Goal: Feedback & Contribution: Leave review/rating

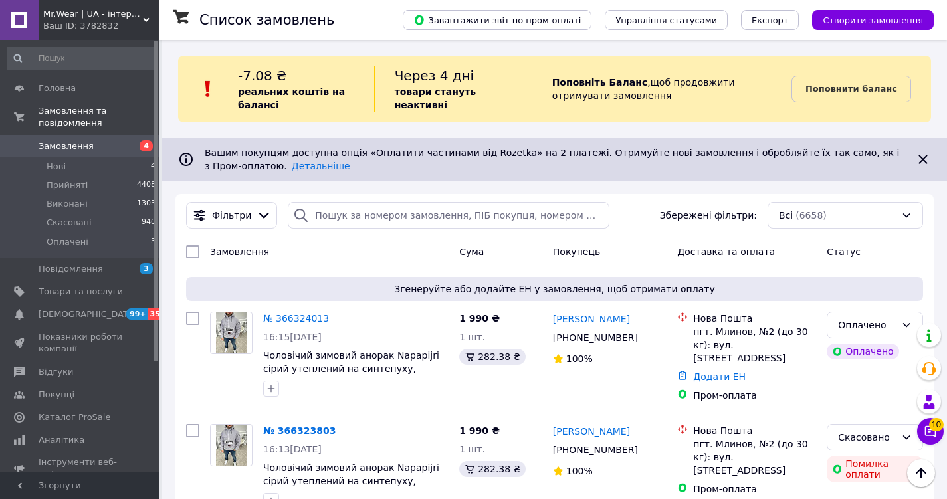
scroll to position [132, 0]
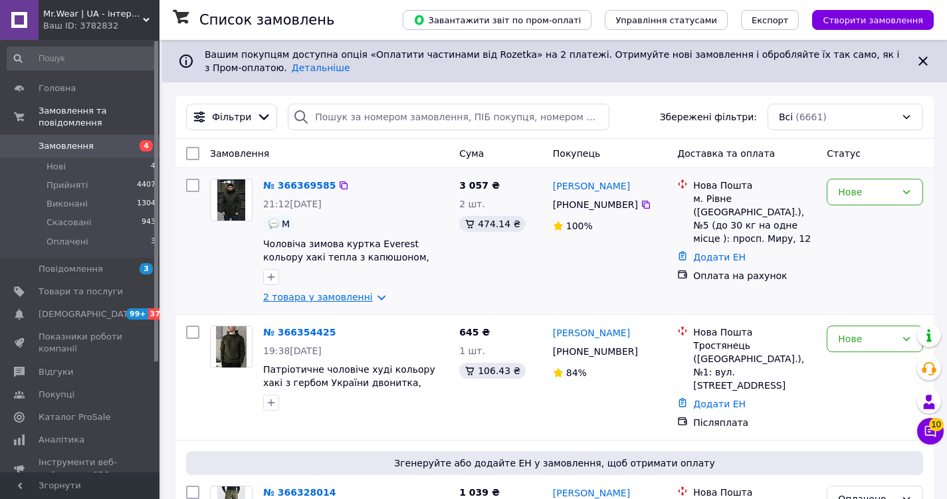
click at [347, 297] on link "2 товара у замовленні" at bounding box center [318, 297] width 110 height 11
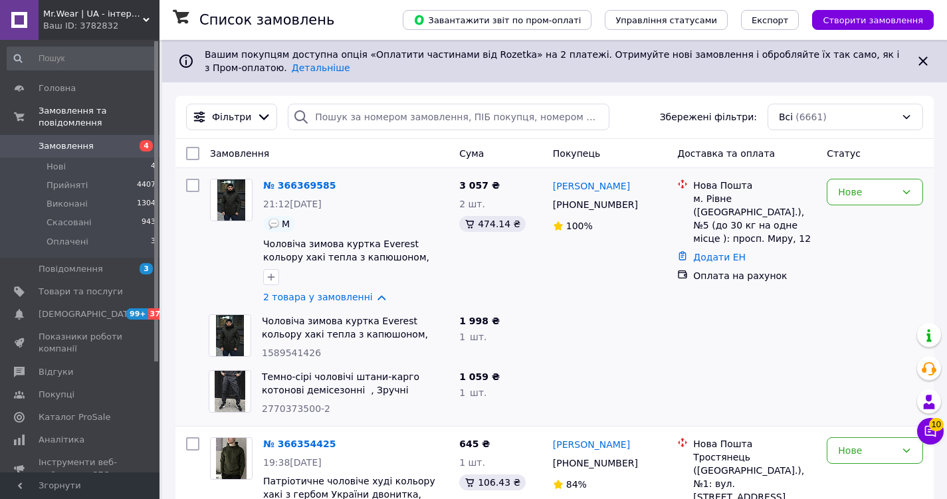
click at [283, 352] on span "1589541426" at bounding box center [291, 353] width 59 height 11
copy span "1589541426"
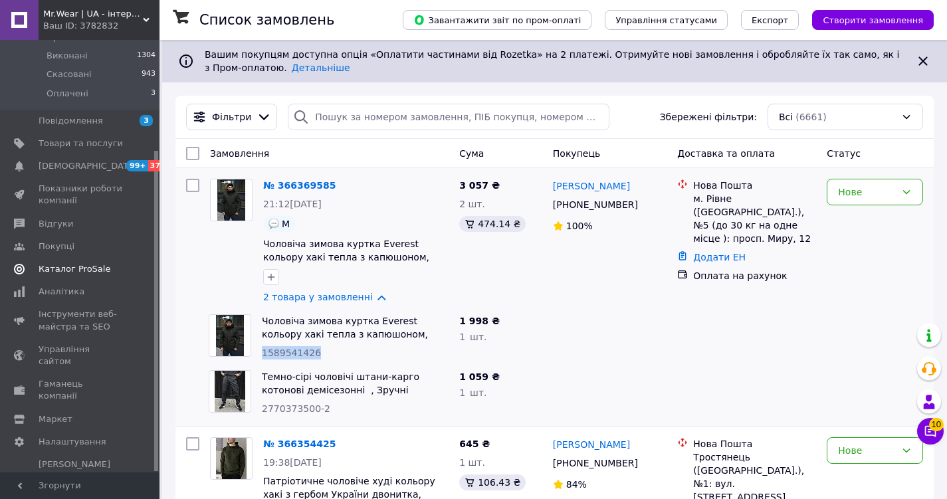
click at [133, 263] on span at bounding box center [141, 269] width 37 height 12
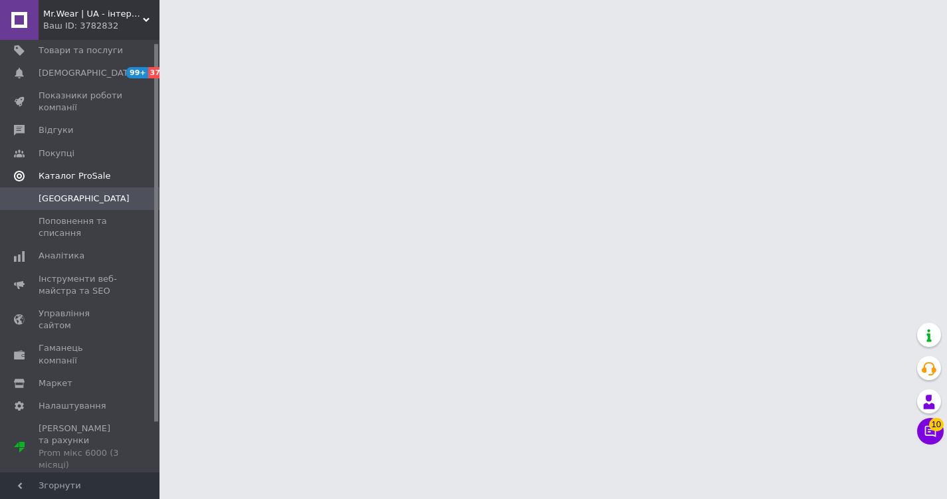
scroll to position [3, 0]
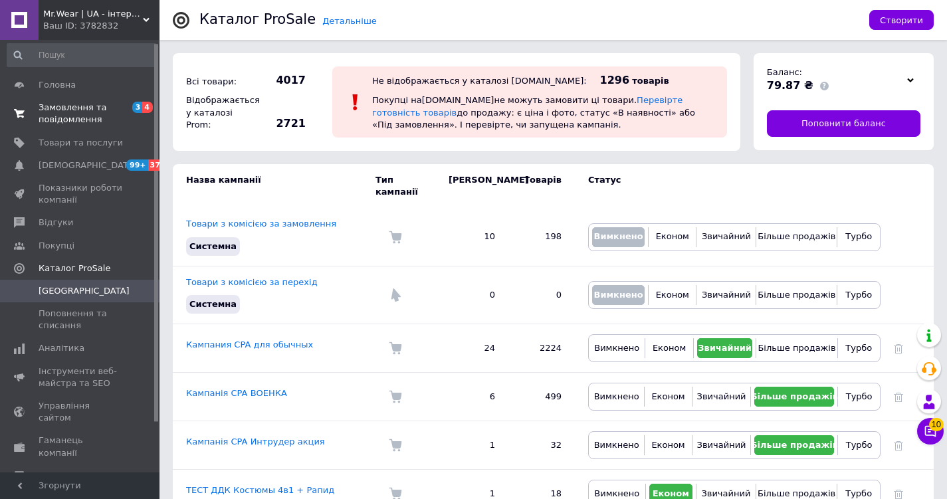
click at [99, 111] on span "Замовлення та повідомлення" at bounding box center [81, 114] width 84 height 24
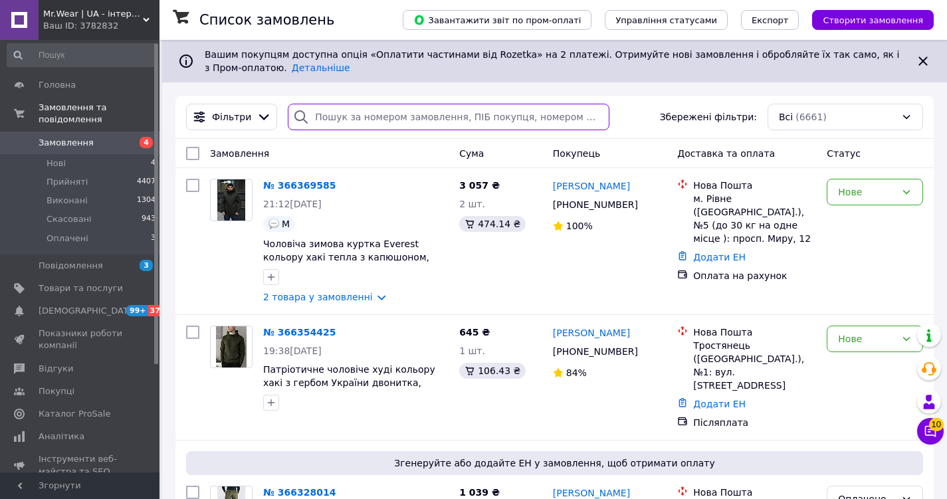
click at [350, 115] on input "search" at bounding box center [449, 117] width 322 height 27
paste input "[PERSON_NAME]"
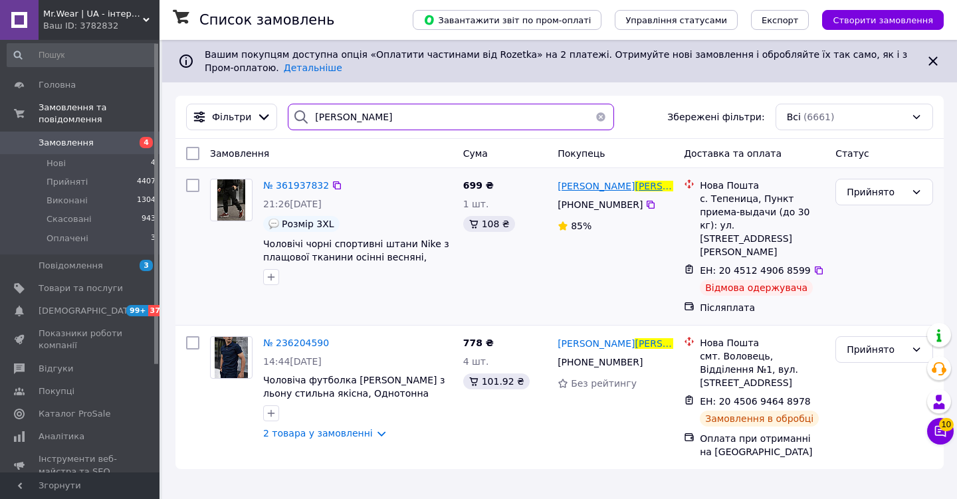
type input "[PERSON_NAME]"
click at [635, 187] on span "[PERSON_NAME]" at bounding box center [673, 186] width 77 height 11
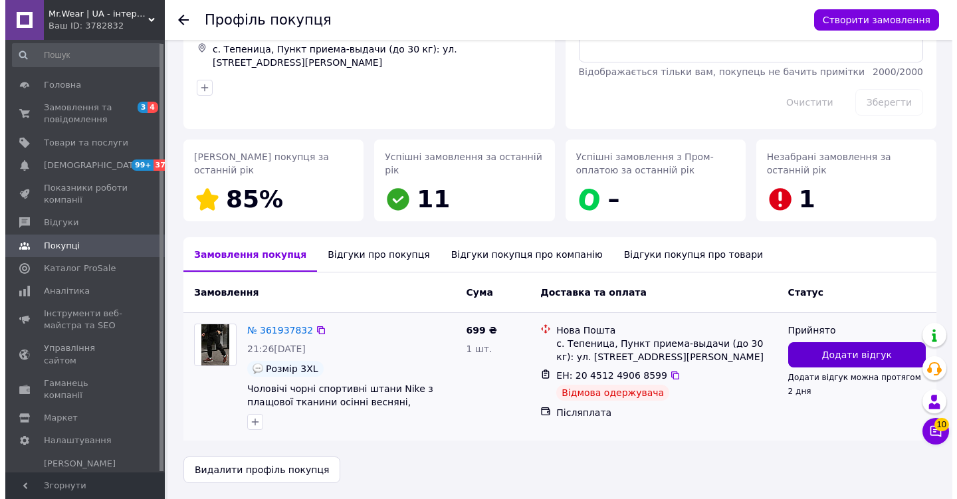
scroll to position [103, 0]
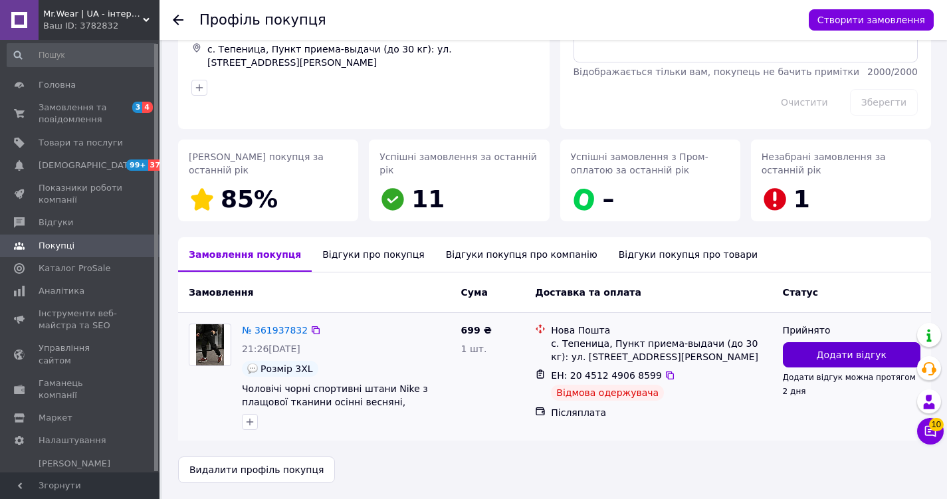
click at [815, 361] on button "Додати відгук" at bounding box center [852, 354] width 138 height 25
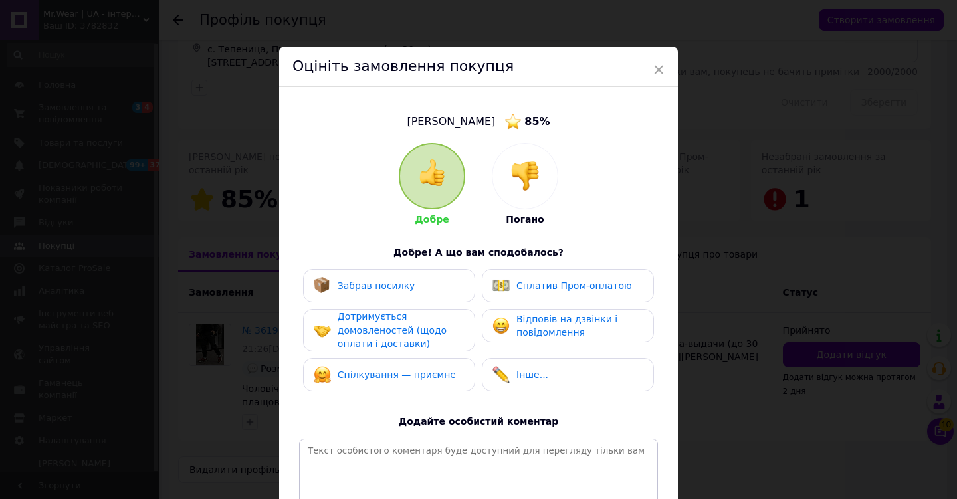
click at [523, 179] on img at bounding box center [524, 175] width 29 height 29
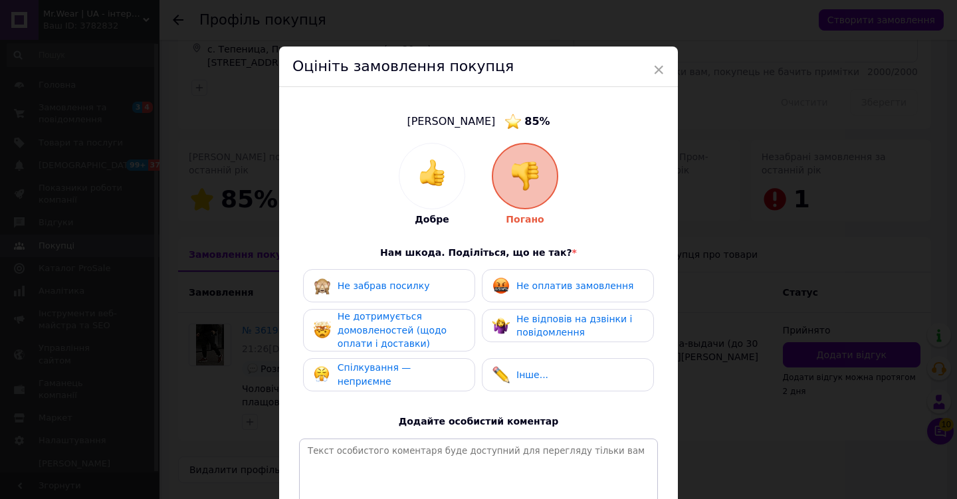
click at [381, 327] on span "Не дотримується домовленостей (щодо оплати і доставки)" at bounding box center [392, 330] width 109 height 38
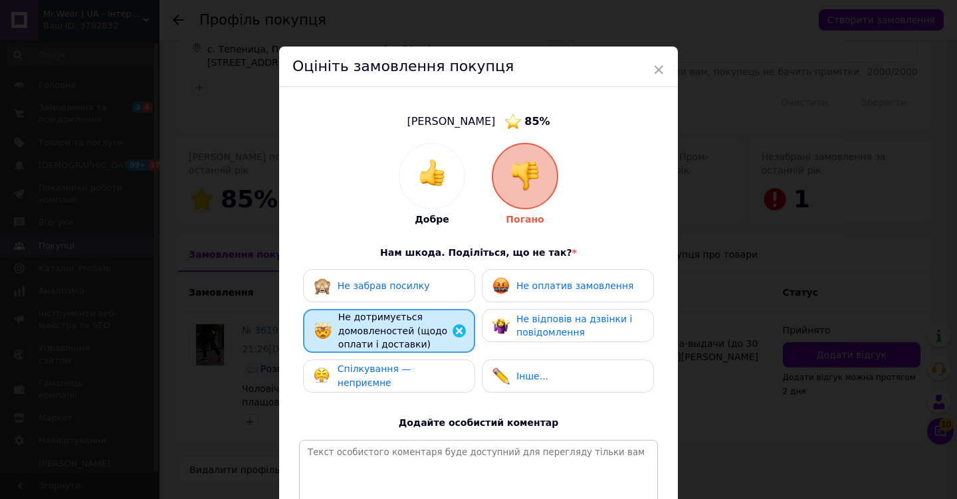
click at [381, 376] on span "Спілкування — неприємне" at bounding box center [375, 376] width 74 height 25
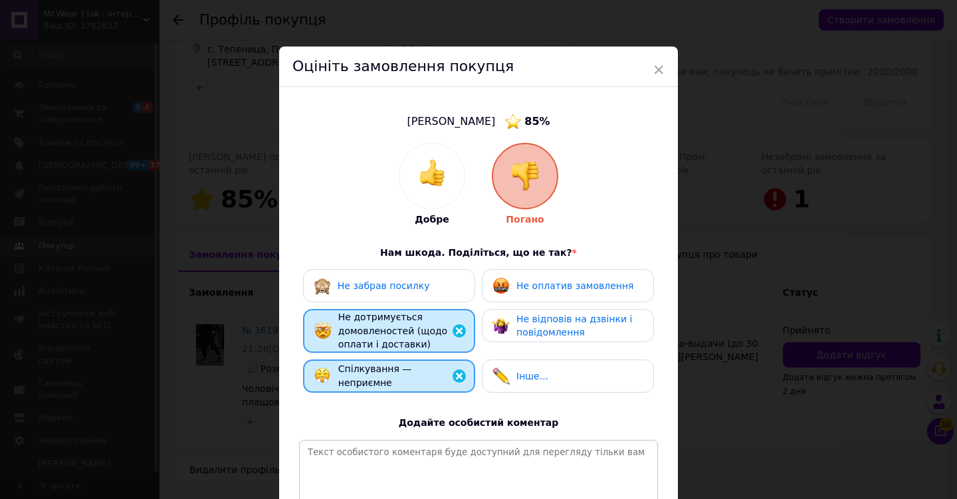
click at [528, 331] on span "Не відповів на дзвінки і повідомлення" at bounding box center [574, 326] width 116 height 25
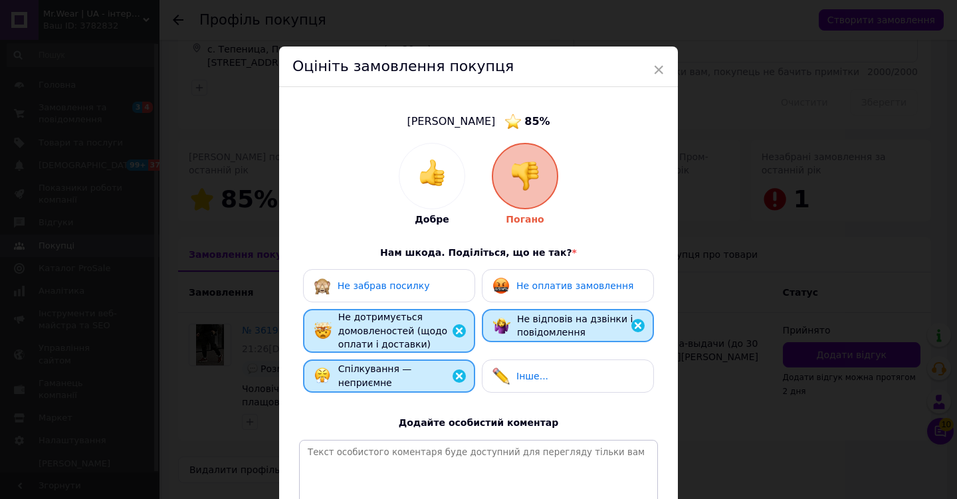
click at [586, 292] on div "Не оплатив замовлення" at bounding box center [562, 285] width 141 height 17
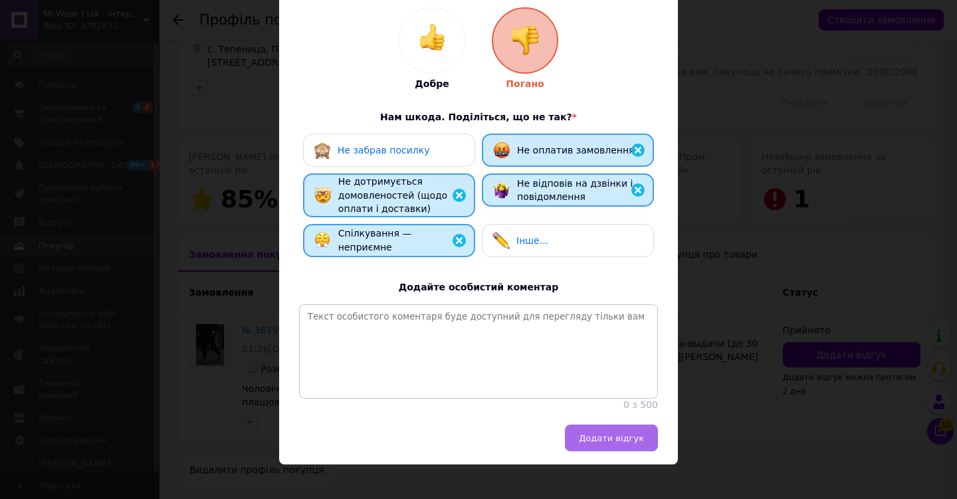
click at [622, 433] on span "Додати відгук" at bounding box center [611, 438] width 65 height 10
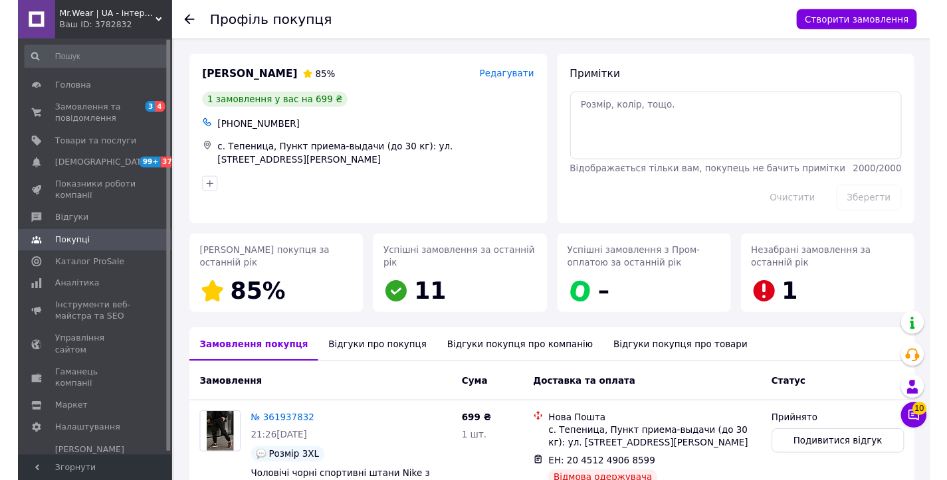
scroll to position [0, 0]
